Goal: Feedback & Contribution: Submit feedback/report problem

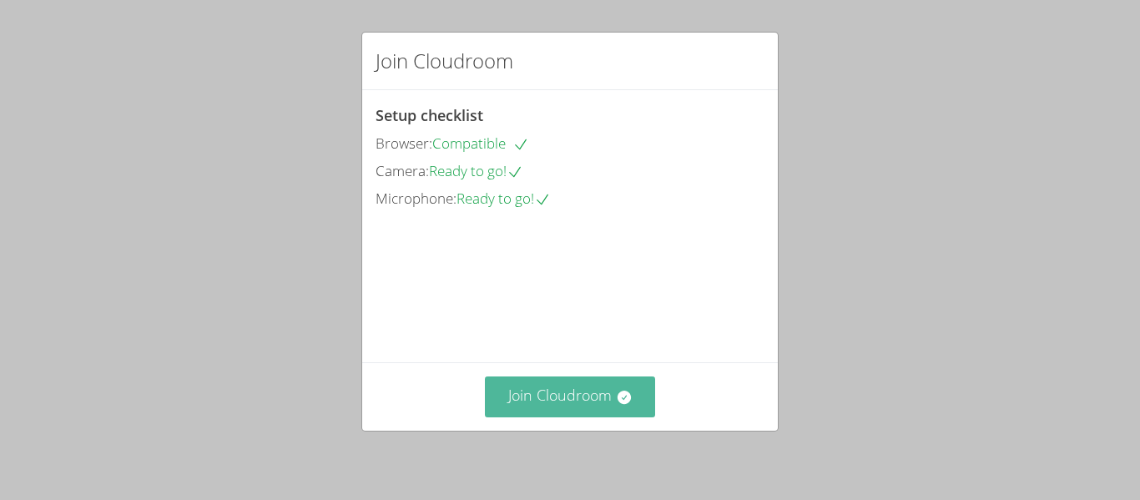
click at [602, 406] on button "Join Cloudroom" at bounding box center [570, 396] width 171 height 41
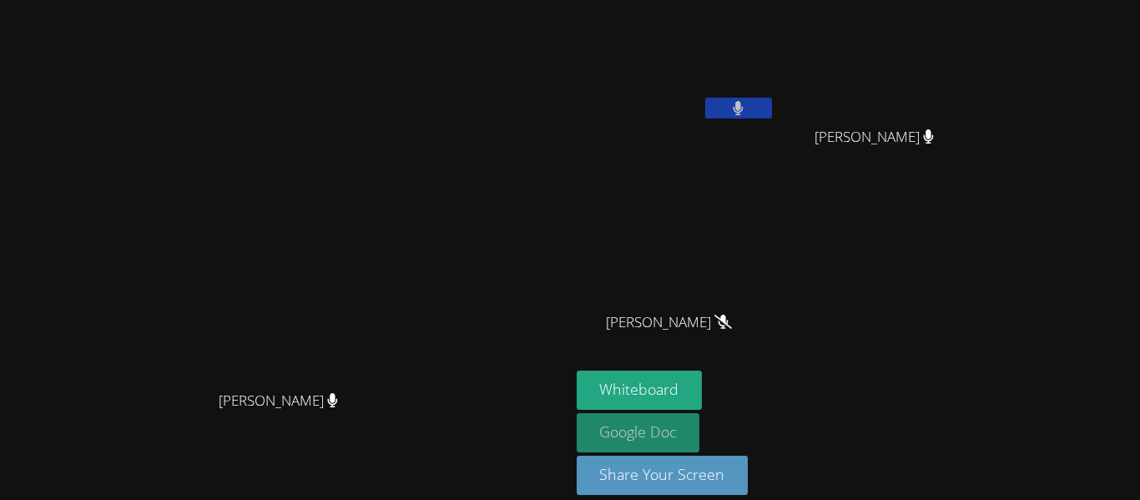
click at [700, 441] on link "Google Doc" at bounding box center [638, 432] width 123 height 39
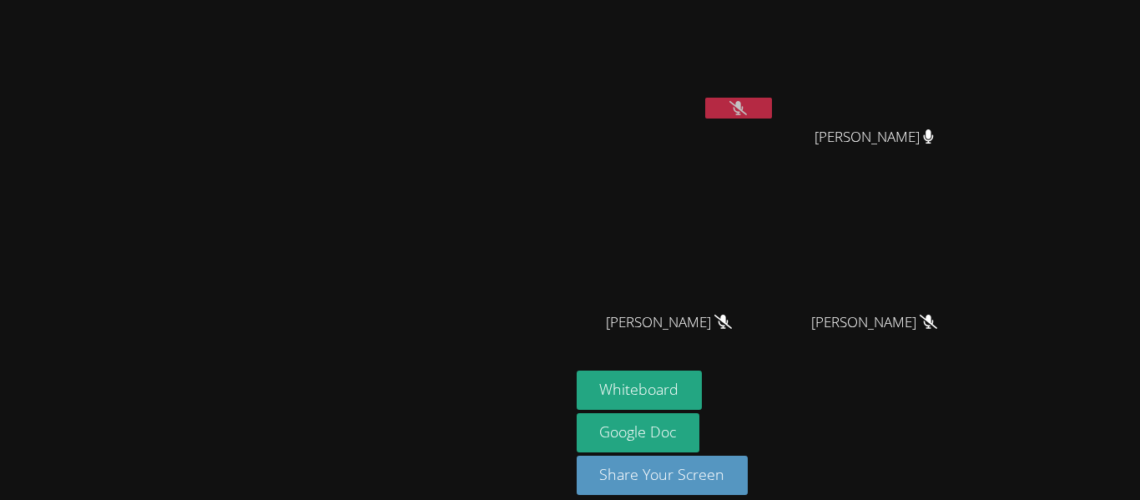
click at [980, 89] on video at bounding box center [881, 63] width 199 height 112
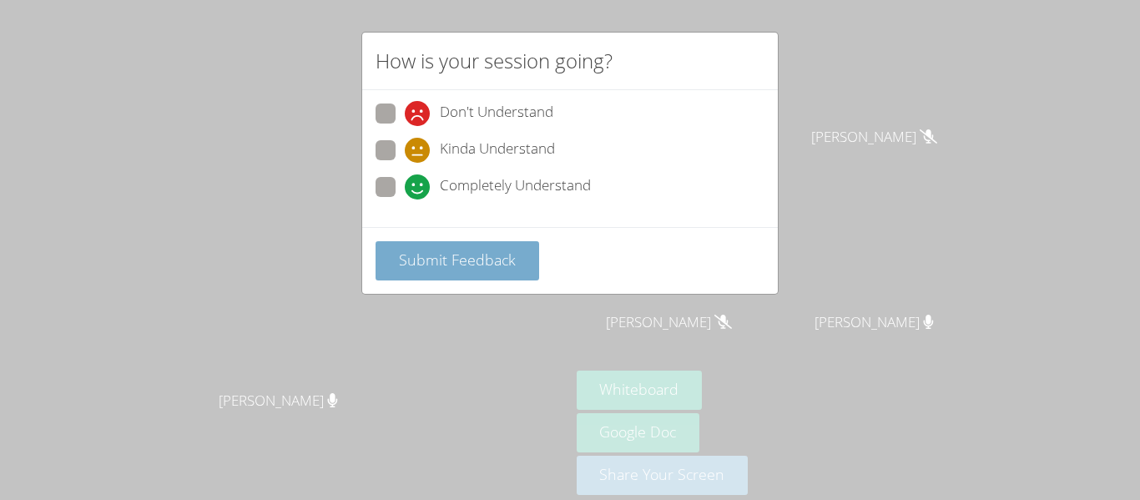
click at [411, 270] on button "Submit Feedback" at bounding box center [457, 260] width 164 height 39
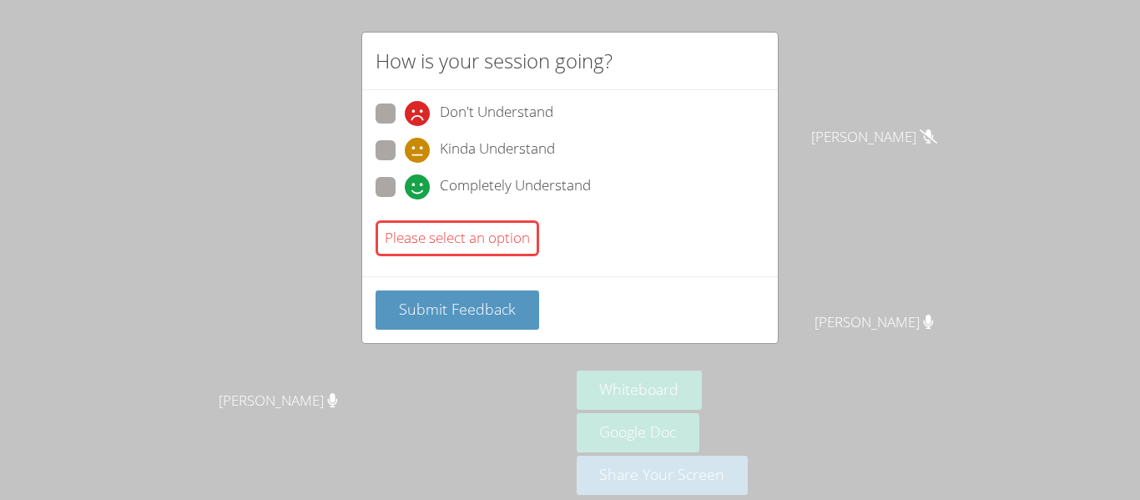
click at [52, 198] on div "How is your session going? Don't Understand Kinda Understand Completely Underst…" at bounding box center [570, 250] width 1140 height 500
click at [424, 332] on div "Submit Feedback" at bounding box center [569, 309] width 415 height 67
click at [415, 318] on span "Submit Feedback" at bounding box center [457, 309] width 117 height 20
click at [410, 322] on button "Submit Feedback" at bounding box center [457, 309] width 164 height 39
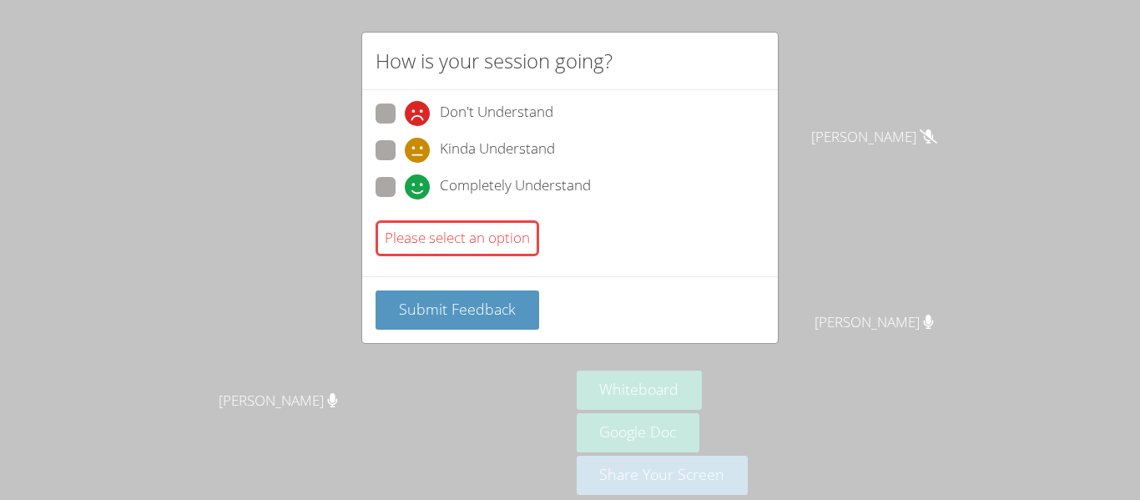
click at [1050, 385] on div "How is your session going? Don't Understand Kinda Understand Completely Underst…" at bounding box center [570, 250] width 1140 height 500
click at [1040, 395] on div "How is your session going? Don't Understand Kinda Understand Completely Underst…" at bounding box center [570, 250] width 1140 height 500
click at [1035, 419] on div "How is your session going? Don't Understand Kinda Understand Completely Underst…" at bounding box center [570, 250] width 1140 height 500
click at [1030, 426] on div "How is your session going? Don't Understand Kinda Understand Completely Underst…" at bounding box center [570, 250] width 1140 height 500
click at [1021, 426] on div "How is your session going? Don't Understand Kinda Understand Completely Underst…" at bounding box center [570, 250] width 1140 height 500
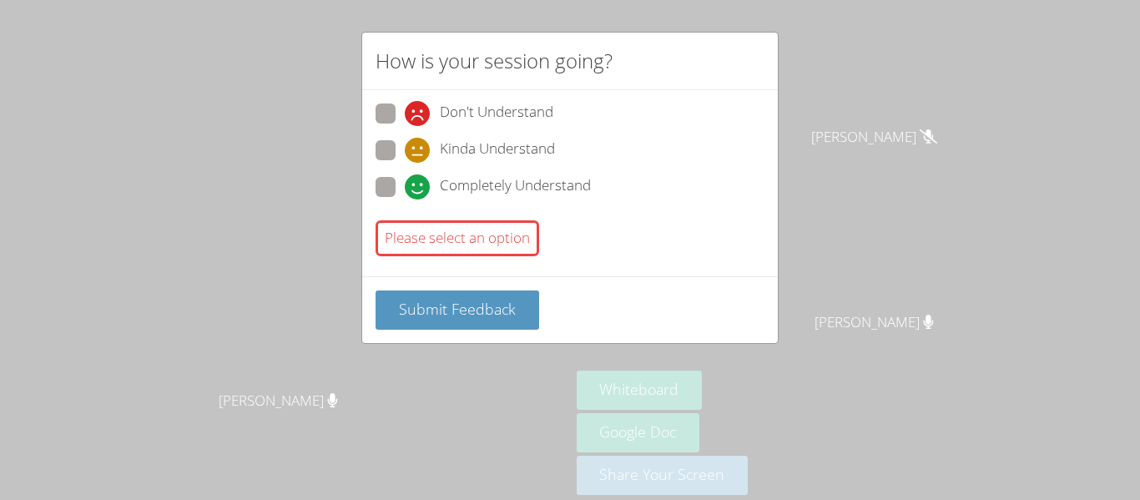
click at [1020, 442] on div "How is your session going? Don't Understand Kinda Understand Completely Underst…" at bounding box center [570, 250] width 1140 height 500
click at [1021, 455] on div "How is your session going? Don't Understand Kinda Understand Completely Underst…" at bounding box center [570, 250] width 1140 height 500
click at [1030, 456] on div "How is your session going? Don't Understand Kinda Understand Completely Underst…" at bounding box center [570, 250] width 1140 height 500
click at [1031, 481] on div "How is your session going? Don't Understand Kinda Understand Completely Underst…" at bounding box center [570, 250] width 1140 height 500
click at [1026, 477] on div "How is your session going? Don't Understand Kinda Understand Completely Underst…" at bounding box center [570, 250] width 1140 height 500
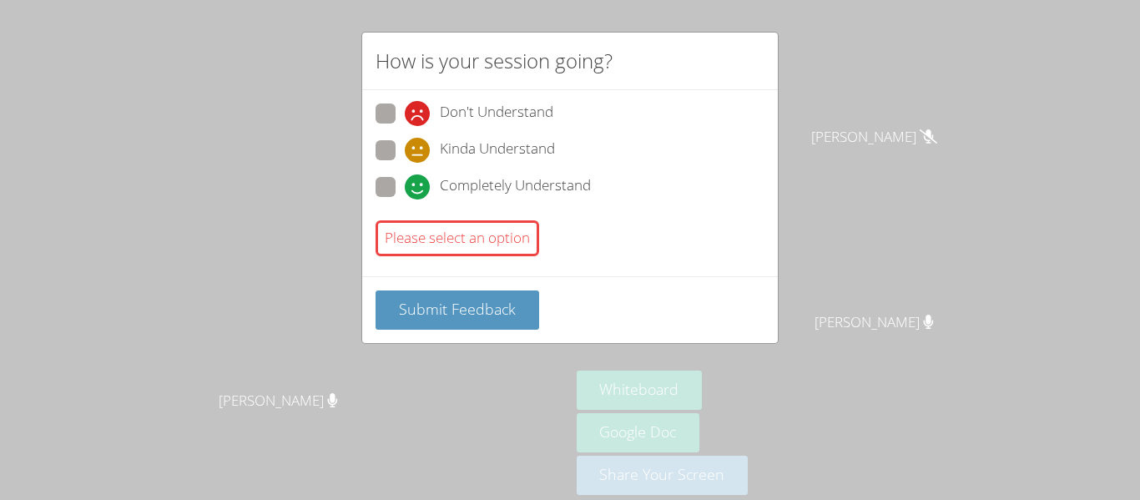
click at [1019, 481] on div "How is your session going? Don't Understand Kinda Understand Completely Underst…" at bounding box center [570, 250] width 1140 height 500
click at [1028, 476] on div "How is your session going? Don't Understand Kinda Understand Completely Underst…" at bounding box center [570, 250] width 1140 height 500
click at [1029, 460] on div "How is your session going? Don't Understand Kinda Understand Completely Underst…" at bounding box center [570, 250] width 1140 height 500
click at [304, 230] on div "How is your session going? Don't Understand Kinda Understand Completely Underst…" at bounding box center [570, 250] width 1140 height 500
click at [395, 249] on div "Please select an option" at bounding box center [457, 238] width 164 height 36
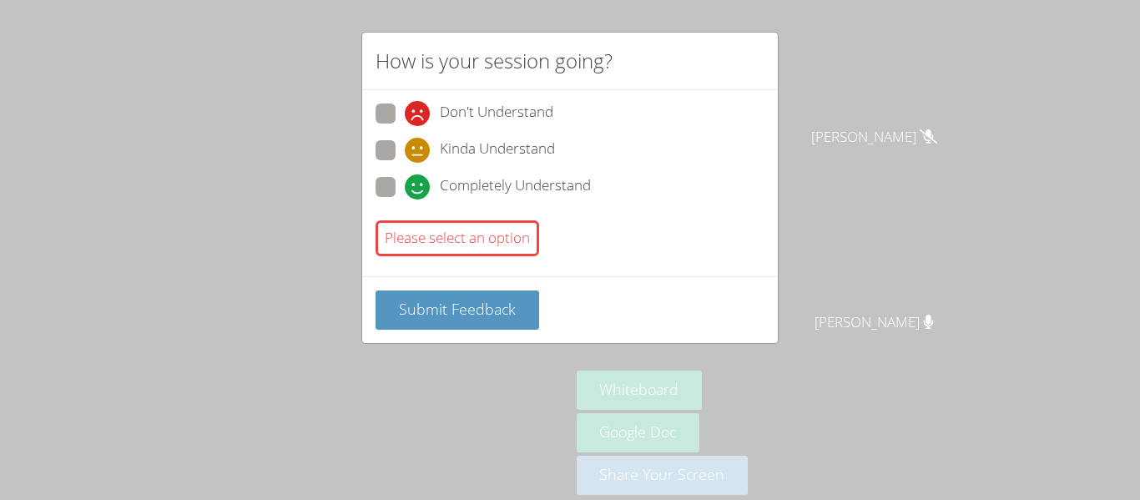
click at [395, 249] on div "Please select an option" at bounding box center [457, 238] width 164 height 36
click at [405, 199] on span at bounding box center [405, 199] width 0 height 0
click at [405, 185] on input "Completely Understand" at bounding box center [412, 184] width 14 height 14
radio input "true"
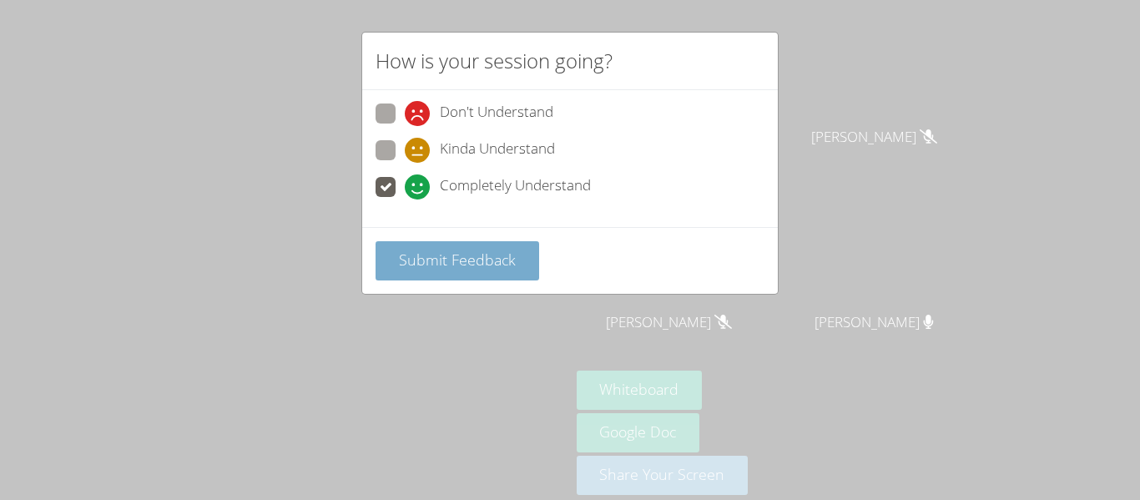
click at [412, 263] on span "Submit Feedback" at bounding box center [457, 259] width 117 height 20
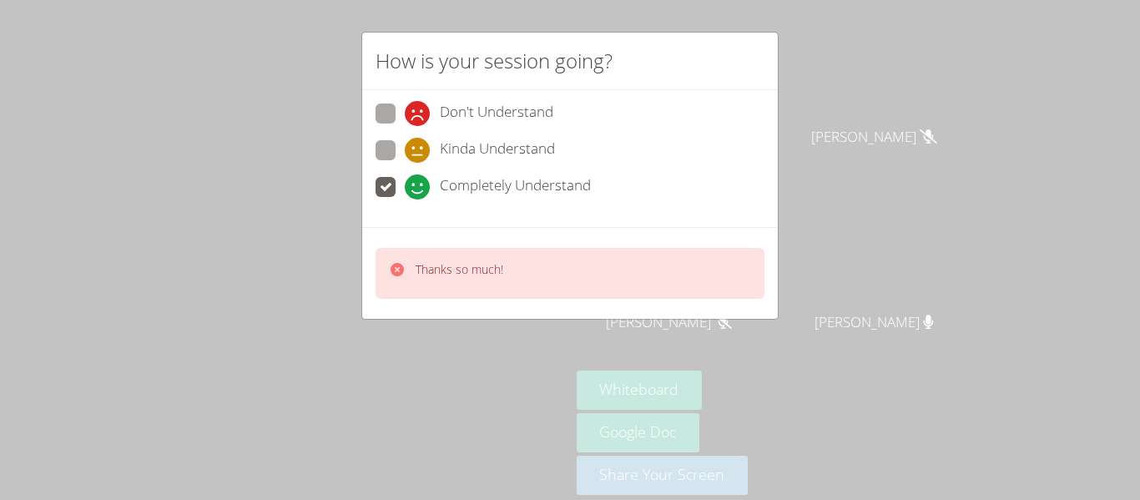
click at [411, 270] on div "Thanks so much!" at bounding box center [446, 273] width 114 height 24
click at [405, 163] on span at bounding box center [405, 163] width 0 height 0
click at [405, 151] on input "Kinda Understand" at bounding box center [412, 147] width 14 height 14
radio input "true"
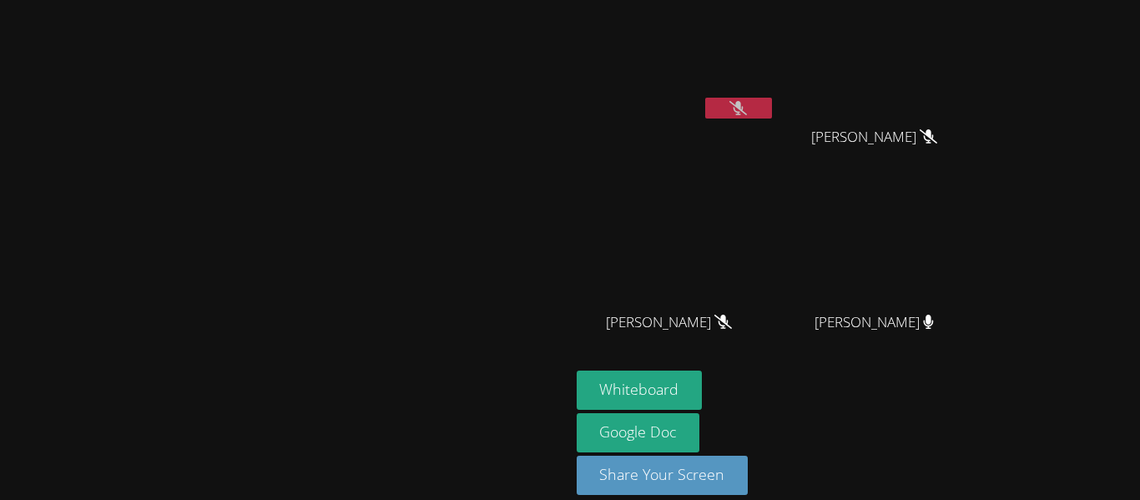
click at [747, 108] on icon at bounding box center [738, 108] width 18 height 14
click at [772, 115] on button at bounding box center [738, 108] width 67 height 21
click at [772, 99] on button at bounding box center [738, 108] width 67 height 21
